Goal: Task Accomplishment & Management: Complete application form

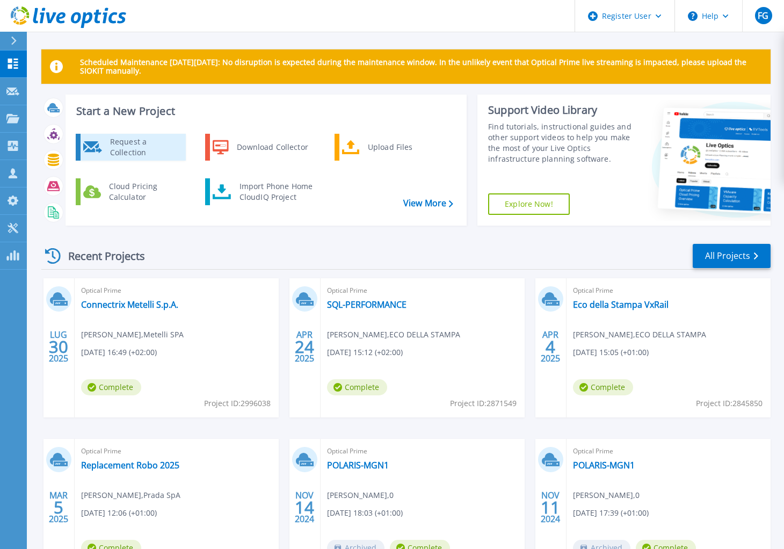
click at [96, 141] on icon at bounding box center [92, 147] width 19 height 13
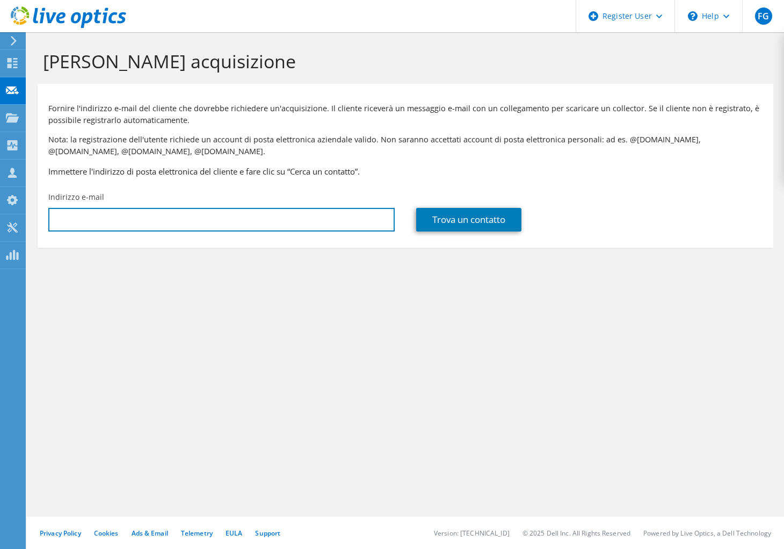
click at [250, 219] on input "text" at bounding box center [221, 220] width 346 height 24
paste input "ARCIERI Fabio <Fabio.ARCIERI@it.lactalis.com>"
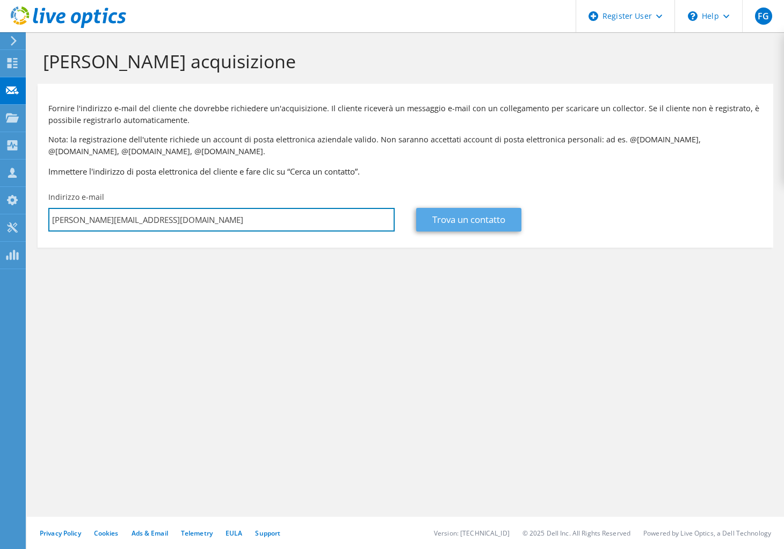
type input "Fabio.ARCIERI@it.lactalis.com"
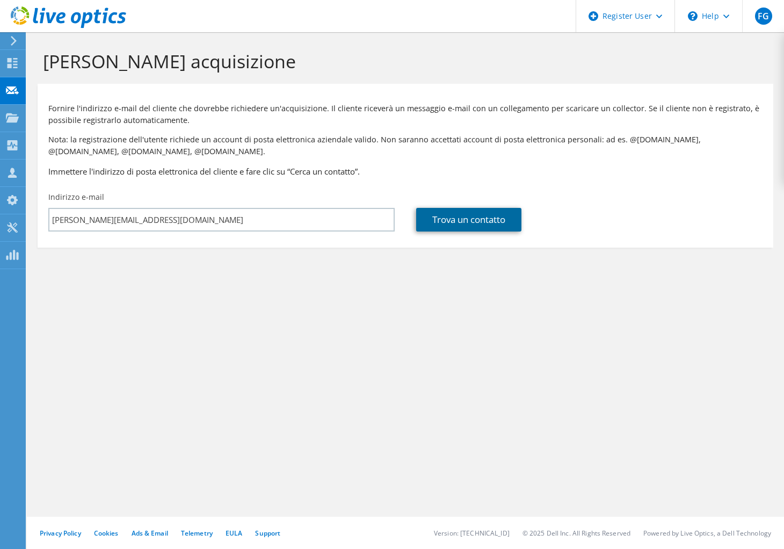
click at [475, 215] on link "Trova un contatto" at bounding box center [468, 220] width 105 height 24
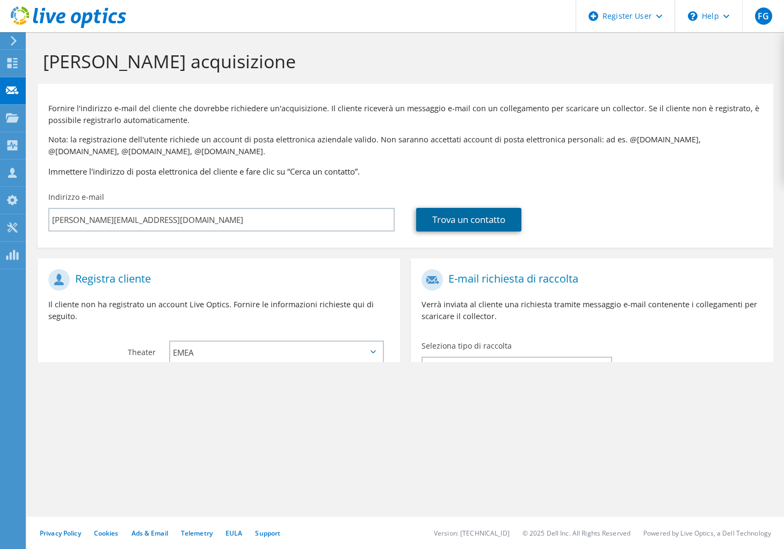
type input "GRUPPO LACTALIS ITALIA SPA"
type input "Fabio"
type input "Acrcieri"
type input "Italia"
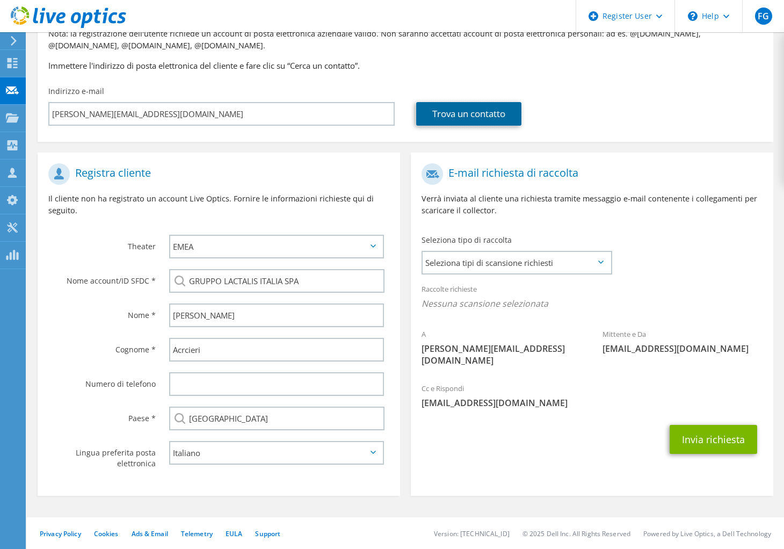
scroll to position [106, 0]
click at [586, 259] on span "Seleziona tipi di scansione richiesti" at bounding box center [517, 261] width 188 height 21
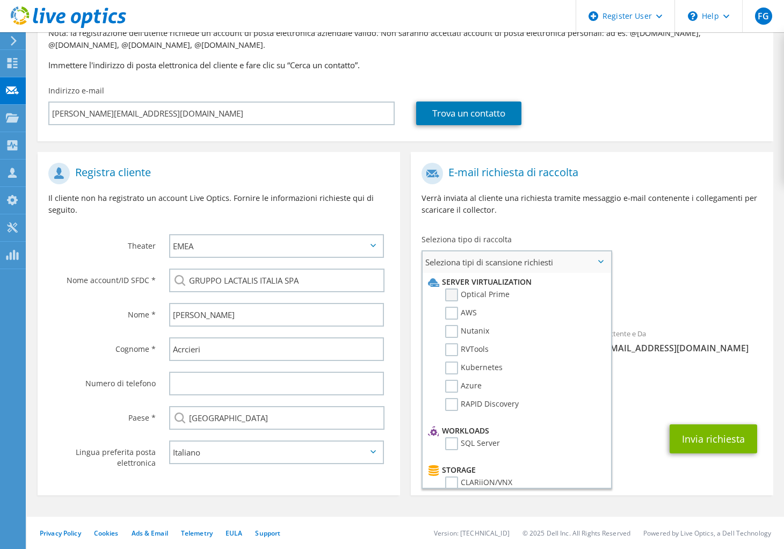
click at [482, 296] on label "Optical Prime" at bounding box center [477, 294] width 64 height 13
click at [0, 0] on input "Optical Prime" at bounding box center [0, 0] width 0 height 0
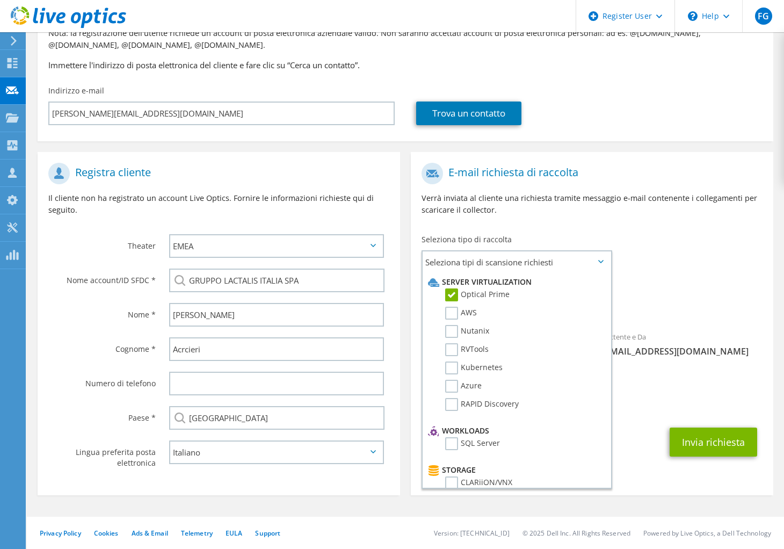
click at [674, 291] on div "Raccolte richieste Nessuna scansione selezionata Optical Prime" at bounding box center [592, 298] width 363 height 43
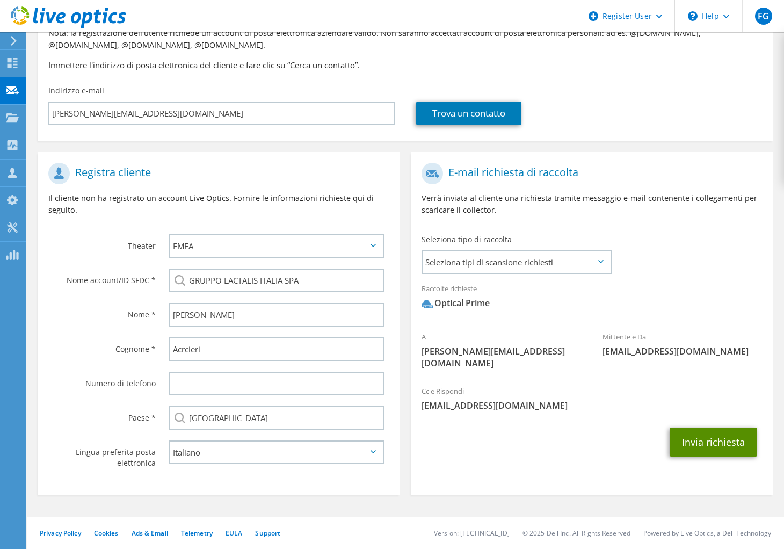
click at [694, 428] on button "Invia richiesta" at bounding box center [714, 442] width 88 height 29
